Goal: Check status: Check status

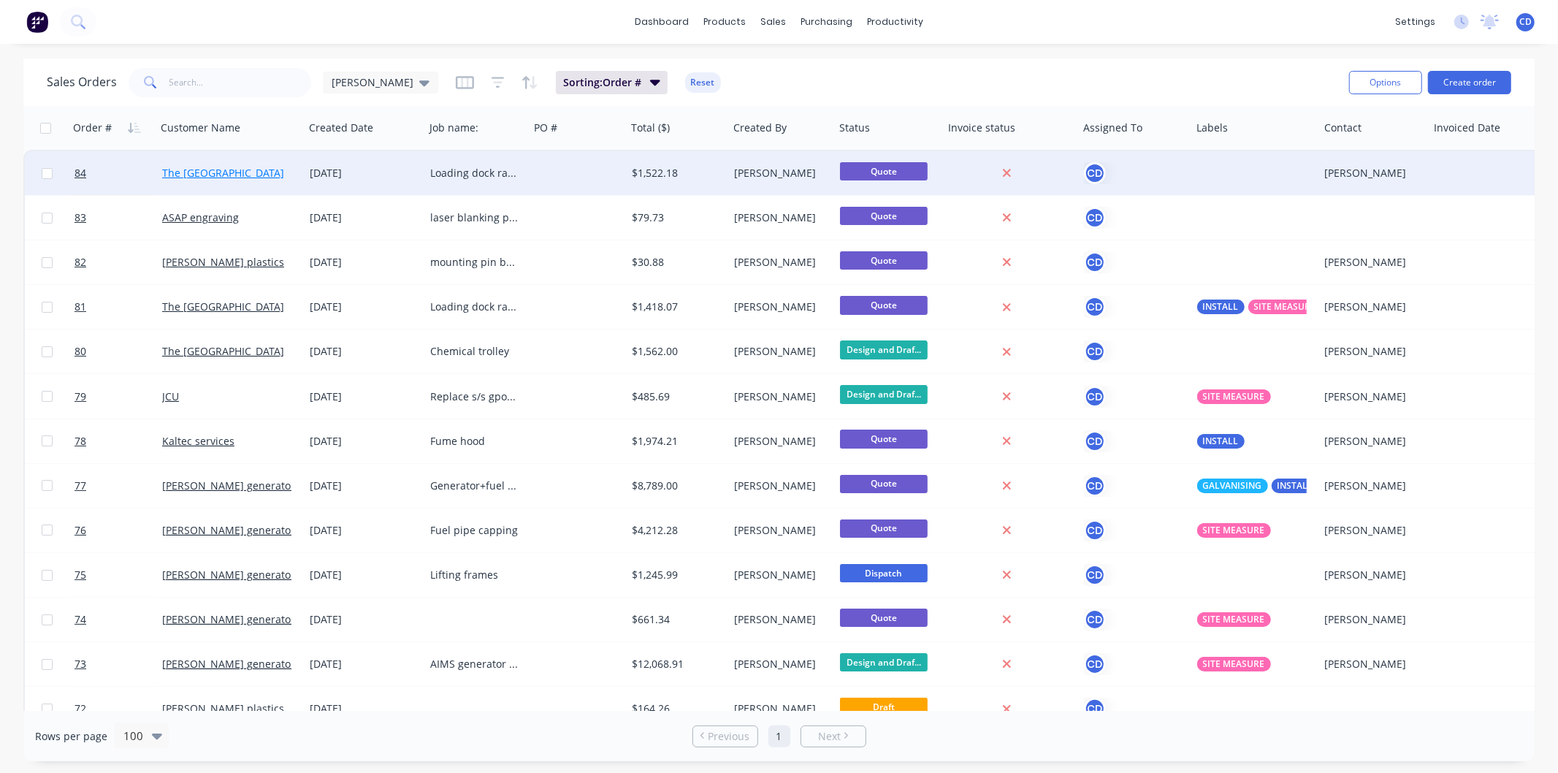
click at [243, 176] on link "The [GEOGRAPHIC_DATA]" at bounding box center [223, 173] width 122 height 14
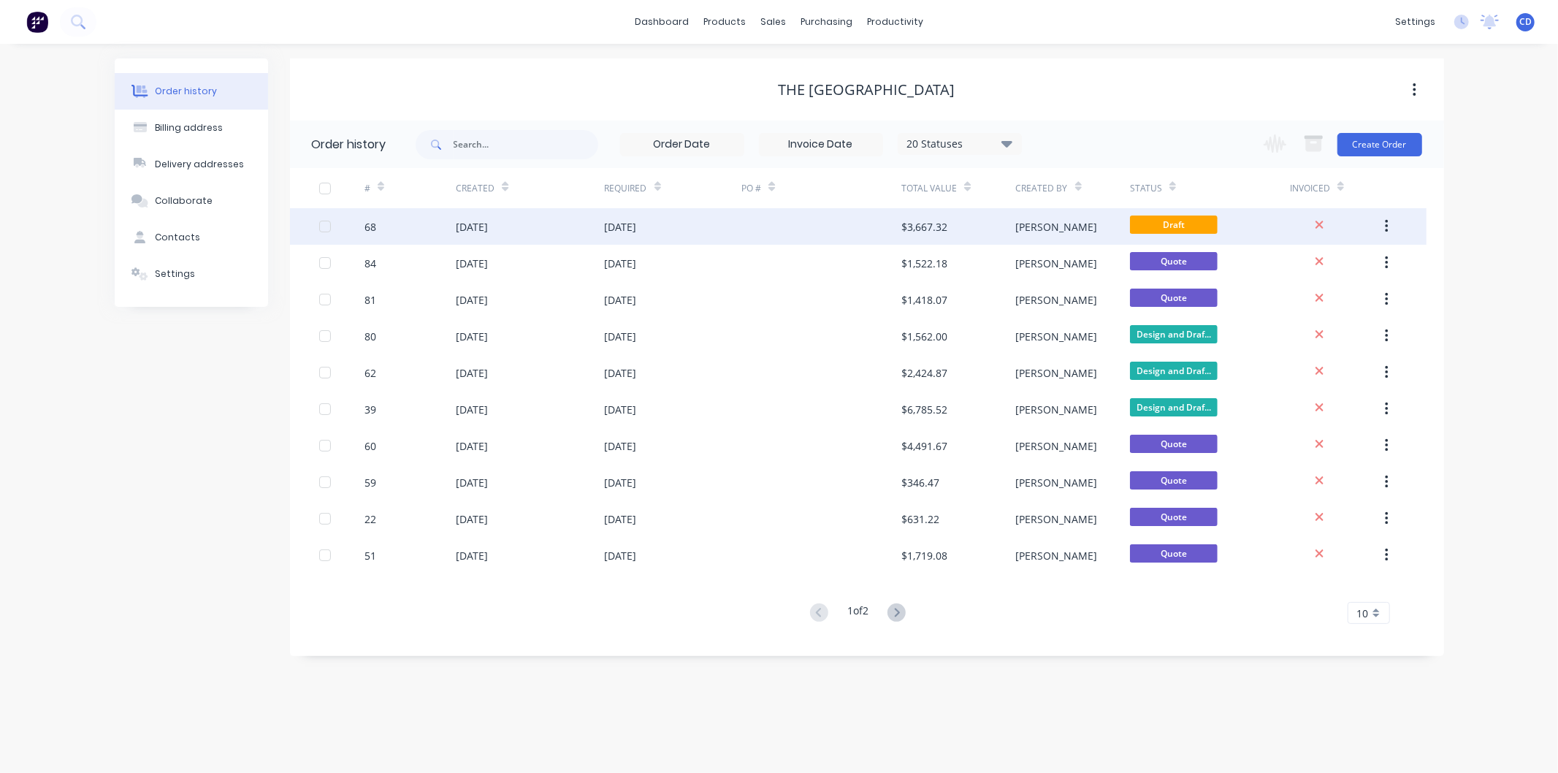
click at [519, 220] on div "[DATE]" at bounding box center [530, 226] width 148 height 37
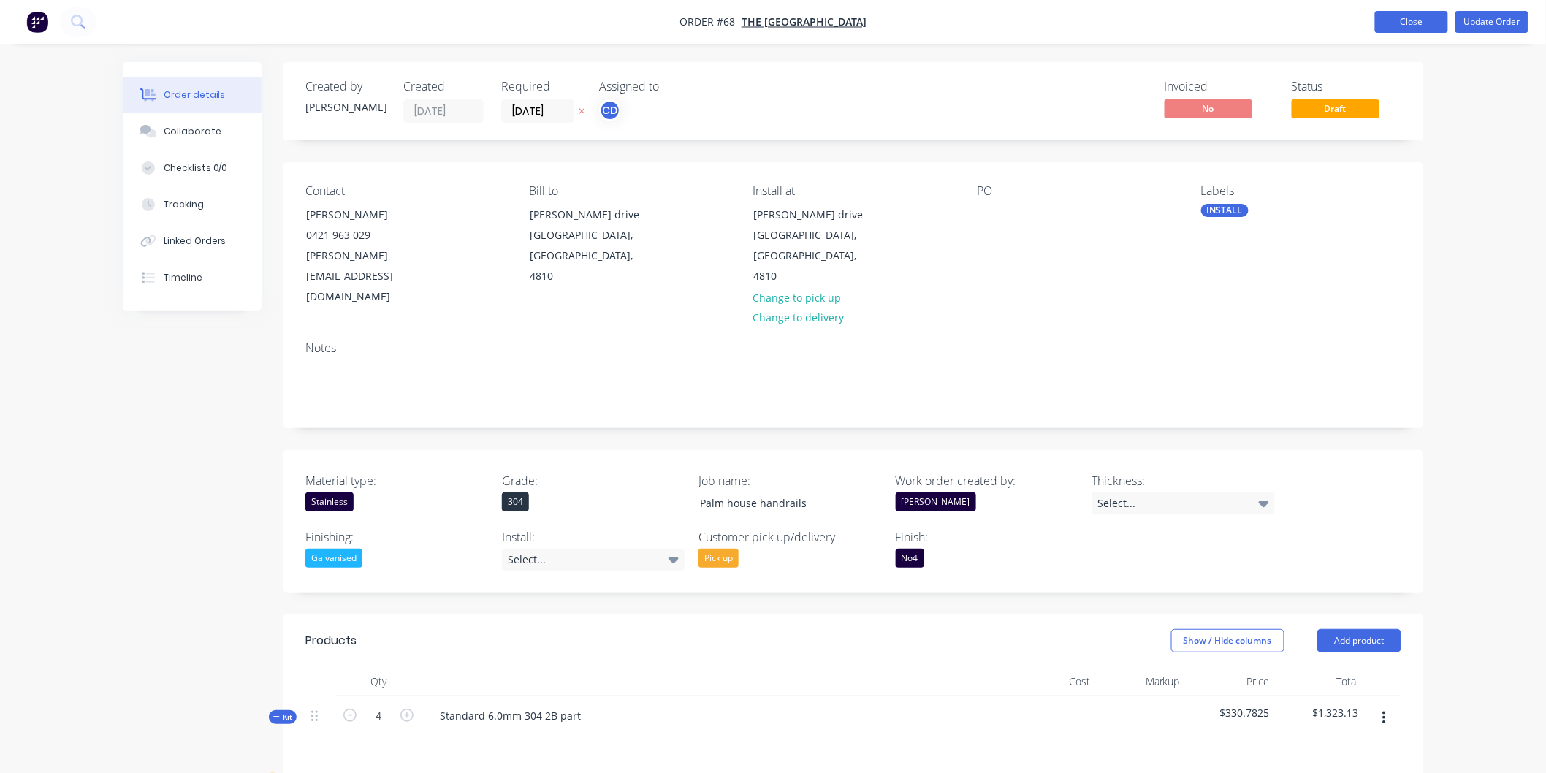
click at [1409, 23] on button "Close" at bounding box center [1411, 22] width 73 height 22
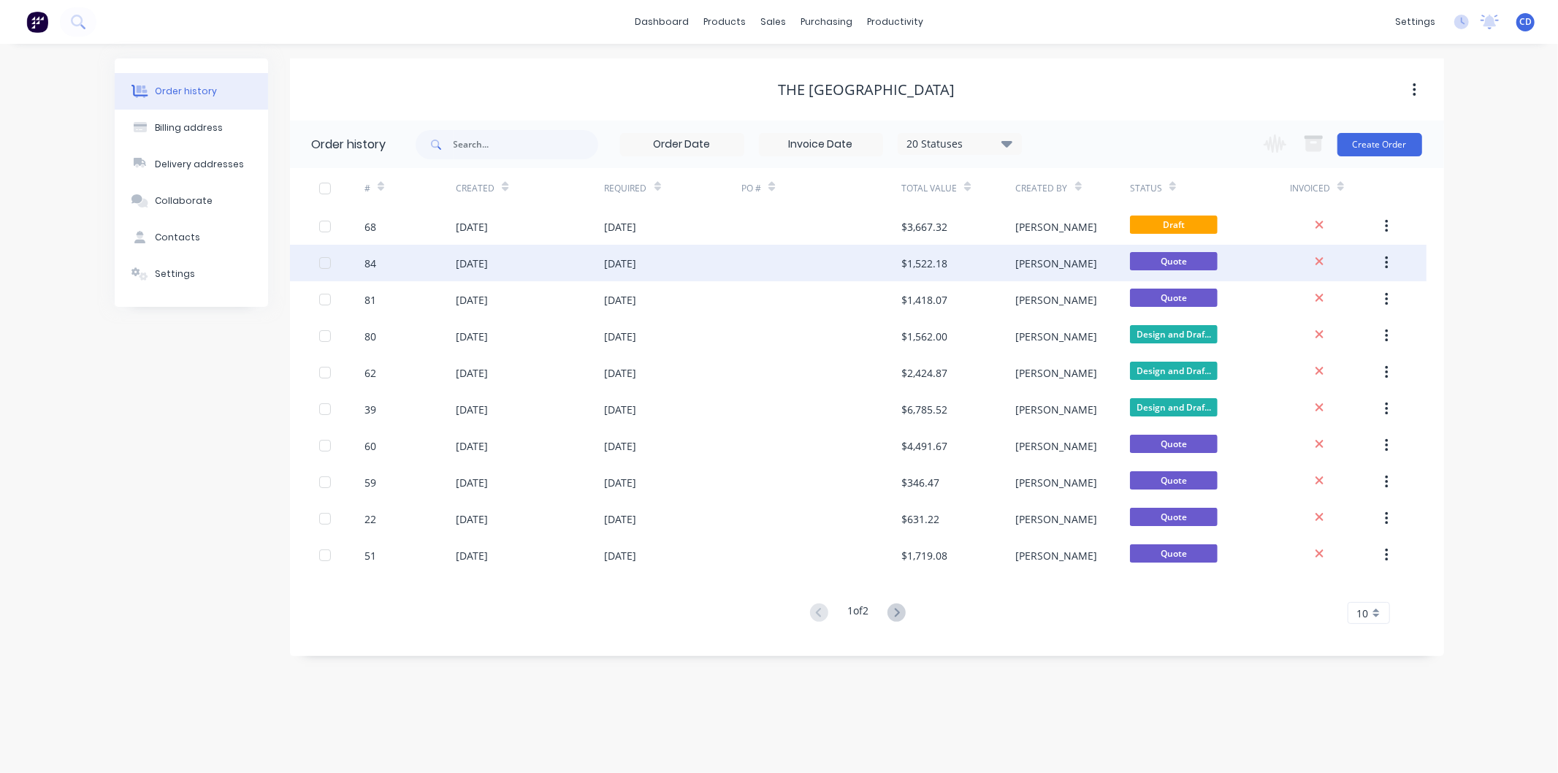
click at [438, 265] on div "84" at bounding box center [410, 263] width 91 height 37
